Goal: Task Accomplishment & Management: Use online tool/utility

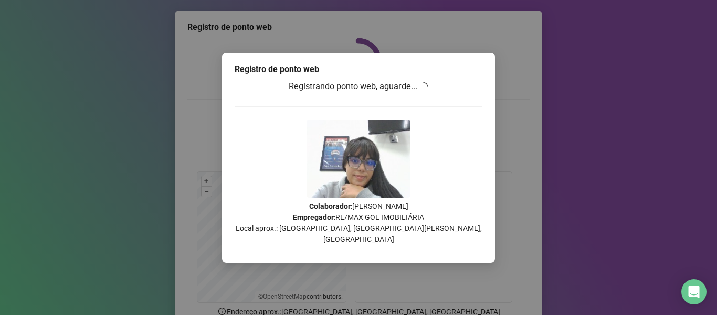
scroll to position [53, 0]
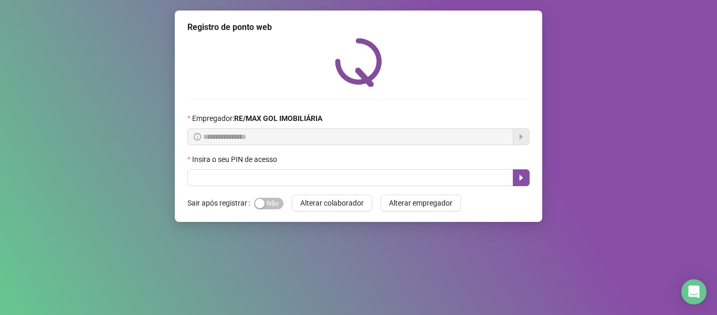
click at [618, 67] on div "**********" at bounding box center [358, 157] width 717 height 315
